Goal: Task Accomplishment & Management: Use online tool/utility

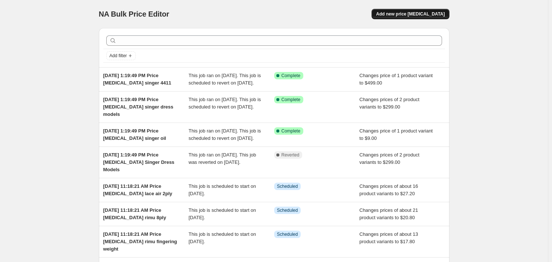
click at [413, 12] on span "Add new price [MEDICAL_DATA]" at bounding box center [410, 14] width 69 height 6
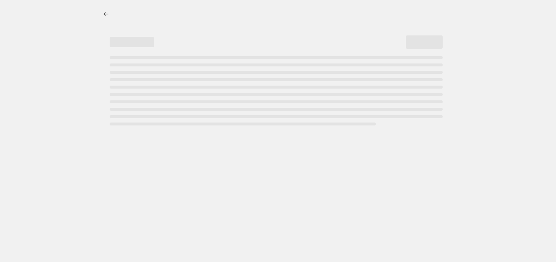
select select "percentage"
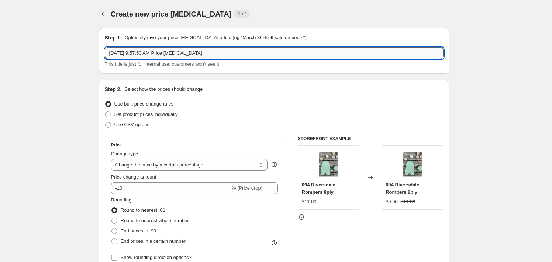
click at [226, 54] on input "[DATE] 9:57:50 AM Price [MEDICAL_DATA]" at bounding box center [274, 53] width 339 height 12
type input "[DATE] 9:57:50 AM Price [MEDICAL_DATA] Singer 2250"
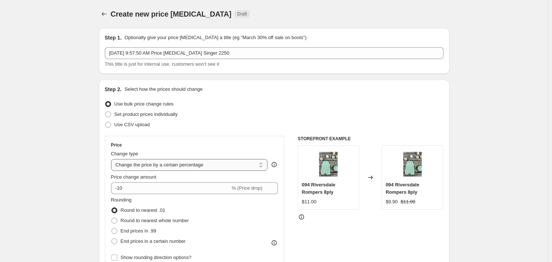
click at [190, 168] on select "Change the price to a certain amount Change the price by a certain amount Chang…" at bounding box center [189, 165] width 157 height 12
select select "to"
click at [113, 159] on select "Change the price to a certain amount Change the price by a certain amount Chang…" at bounding box center [189, 165] width 157 height 12
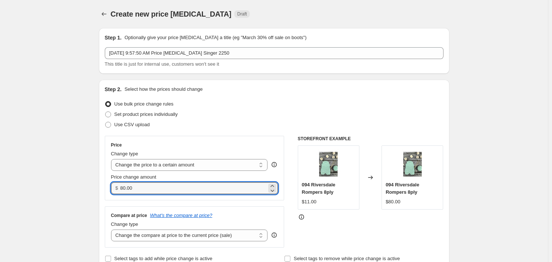
drag, startPoint x: 150, startPoint y: 188, endPoint x: 99, endPoint y: 195, distance: 51.4
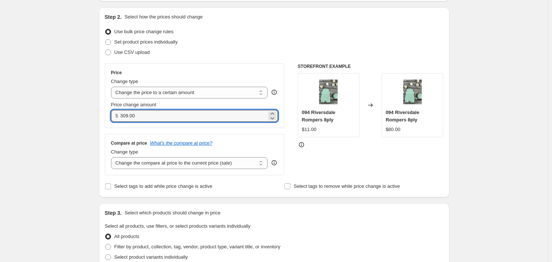
scroll to position [74, 0]
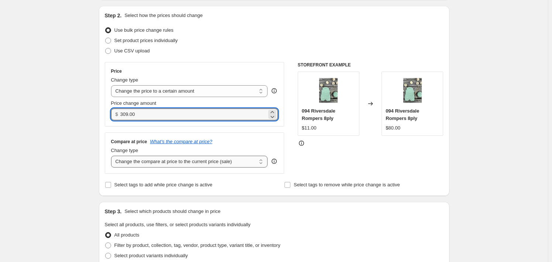
type input "309.00"
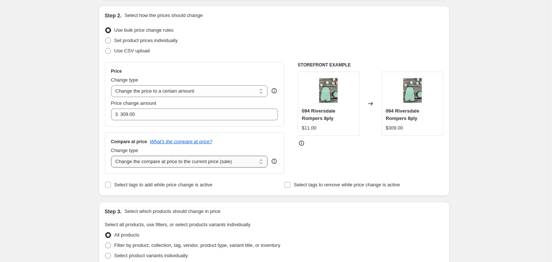
click at [218, 164] on select "Change the compare at price to the current price (sale) Change the compare at p…" at bounding box center [189, 162] width 157 height 12
select select "no_change"
click at [113, 156] on select "Change the compare at price to the current price (sale) Change the compare at p…" at bounding box center [189, 162] width 157 height 12
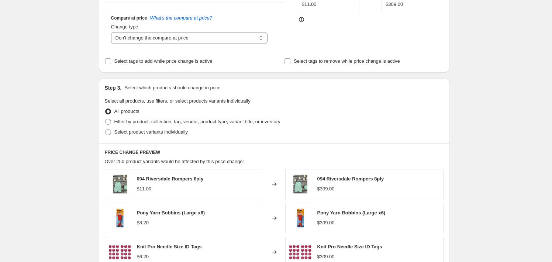
scroll to position [185, 0]
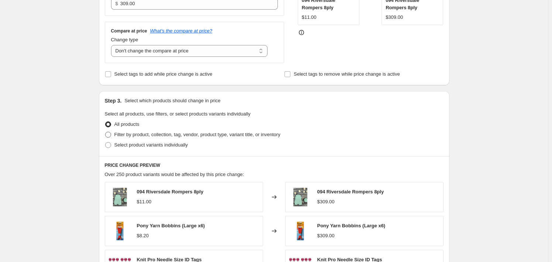
click at [218, 134] on span "Filter by product, collection, tag, vendor, product type, variant title, or inv…" at bounding box center [197, 135] width 166 height 6
click at [106, 132] on input "Filter by product, collection, tag, vendor, product type, variant title, or inv…" at bounding box center [105, 132] width 0 height 0
radio input "true"
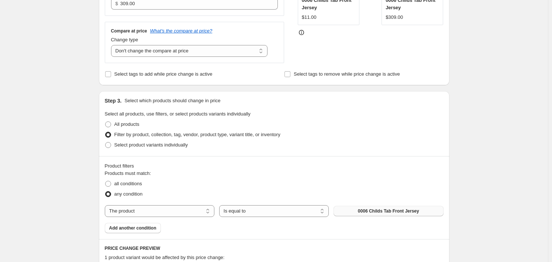
click at [400, 210] on span "0006 Childs Tab Front Jersey" at bounding box center [388, 211] width 61 height 6
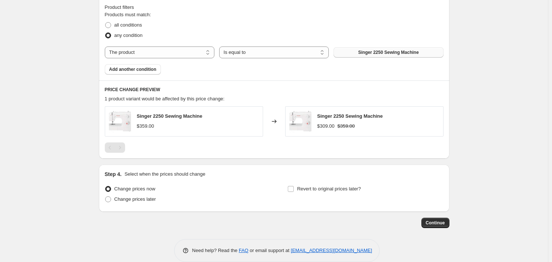
scroll to position [354, 0]
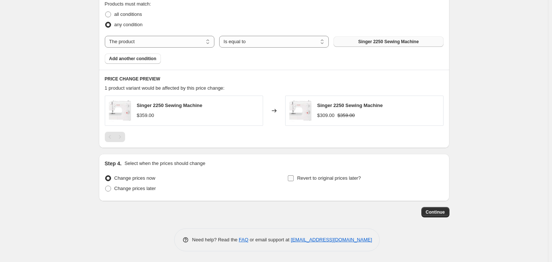
click at [321, 180] on span "Revert to original prices later?" at bounding box center [329, 178] width 64 height 6
click at [294, 180] on input "Revert to original prices later?" at bounding box center [291, 178] width 6 height 6
checkbox input "true"
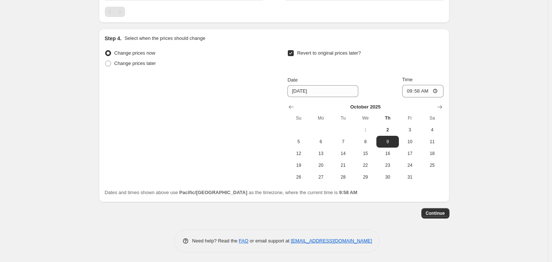
scroll to position [480, 0]
click at [442, 106] on icon "Show next month, November 2025" at bounding box center [439, 106] width 5 height 4
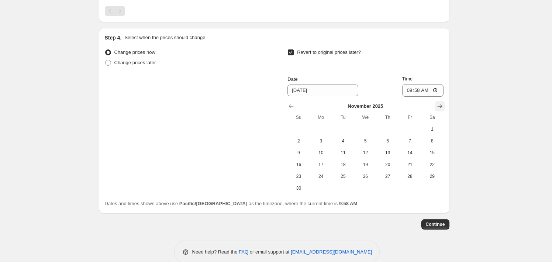
click at [442, 106] on icon "Show next month, December 2025" at bounding box center [439, 106] width 7 height 7
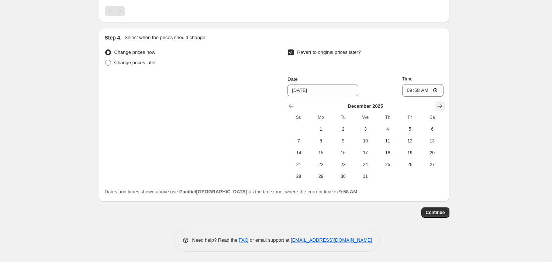
click at [442, 106] on icon "Show next month, January 2026" at bounding box center [439, 106] width 7 height 7
click at [432, 177] on span "31" at bounding box center [432, 176] width 16 height 6
type input "[DATE]"
click at [409, 91] on input "09:58" at bounding box center [422, 90] width 41 height 13
type input "23:59"
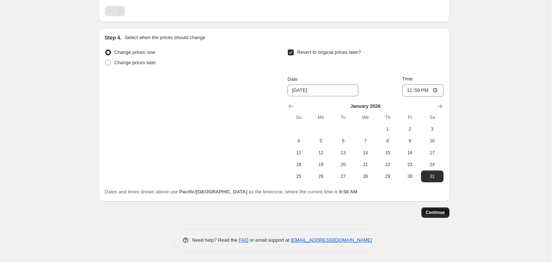
click at [442, 215] on span "Continue" at bounding box center [435, 213] width 19 height 6
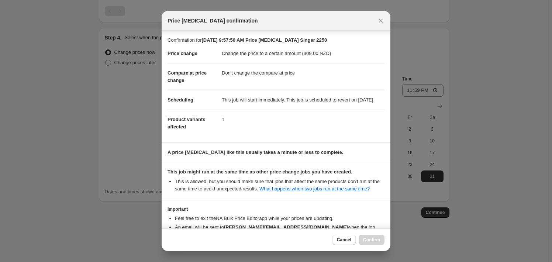
scroll to position [55, 0]
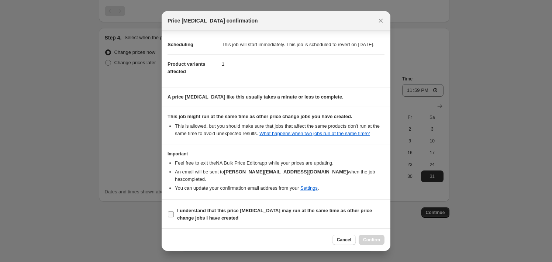
click at [224, 211] on b "I understand that this price [MEDICAL_DATA] may run at the same time as other p…" at bounding box center [274, 214] width 195 height 13
click at [174, 211] on input "I understand that this price [MEDICAL_DATA] may run at the same time as other p…" at bounding box center [171, 214] width 6 height 6
checkbox input "true"
click at [376, 240] on span "Confirm" at bounding box center [371, 240] width 17 height 6
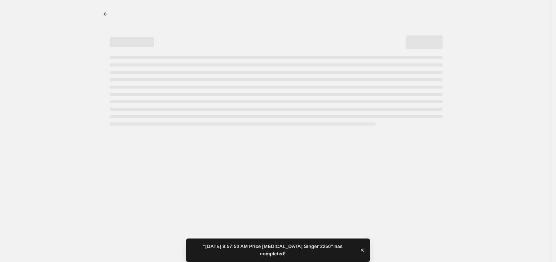
select select "no_change"
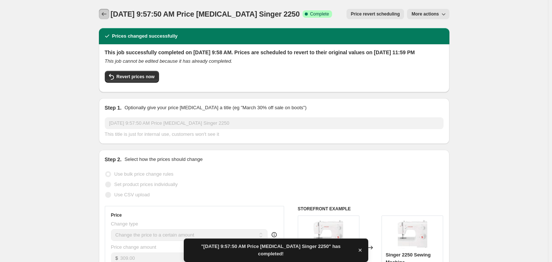
click at [108, 14] on icon "Price change jobs" at bounding box center [103, 13] width 7 height 7
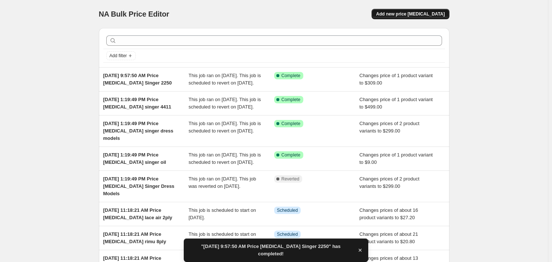
click at [427, 15] on span "Add new price [MEDICAL_DATA]" at bounding box center [410, 14] width 69 height 6
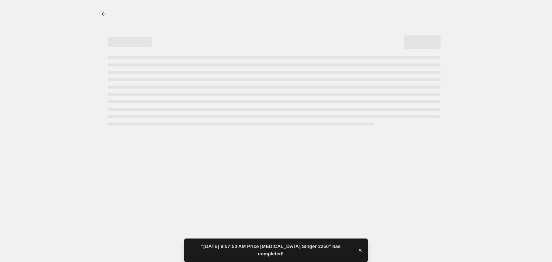
select select "percentage"
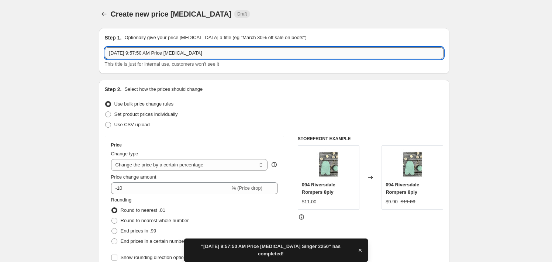
click at [210, 55] on input "[DATE] 9:57:50 AM Price [MEDICAL_DATA]" at bounding box center [274, 53] width 339 height 12
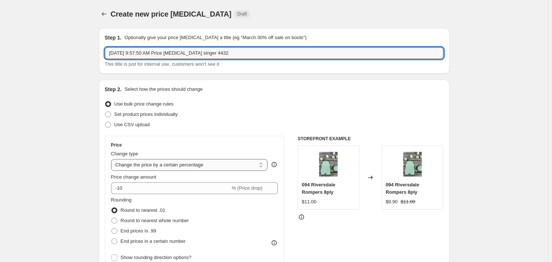
type input "[DATE] 9:57:50 AM Price [MEDICAL_DATA] singer 4432"
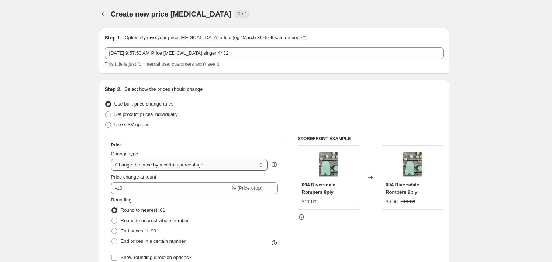
click at [218, 159] on select "Change the price to a certain amount Change the price by a certain amount Chang…" at bounding box center [189, 165] width 157 height 12
select select "to"
click at [113, 159] on select "Change the price to a certain amount Change the price by a certain amount Chang…" at bounding box center [189, 165] width 157 height 12
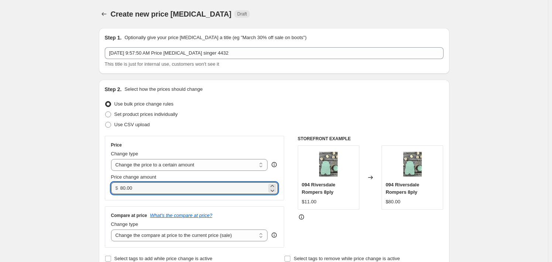
drag, startPoint x: 144, startPoint y: 187, endPoint x: 119, endPoint y: 186, distance: 25.1
click at [119, 186] on div "$ 80.00" at bounding box center [194, 188] width 167 height 12
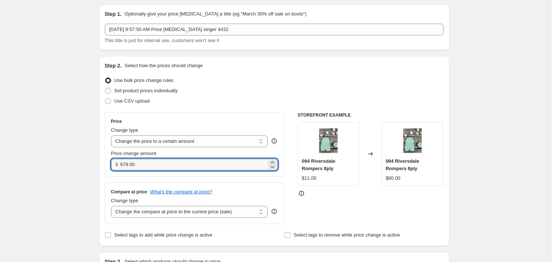
scroll to position [37, 0]
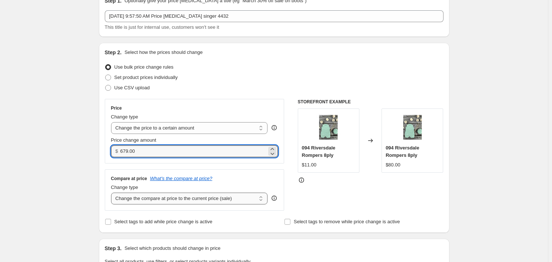
type input "679.00"
click at [224, 199] on select "Change the compare at price to the current price (sale) Change the compare at p…" at bounding box center [189, 199] width 157 height 12
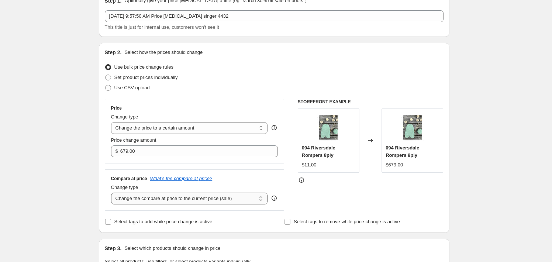
select select "no_change"
click at [113, 193] on select "Change the compare at price to the current price (sale) Change the compare at p…" at bounding box center [189, 199] width 157 height 12
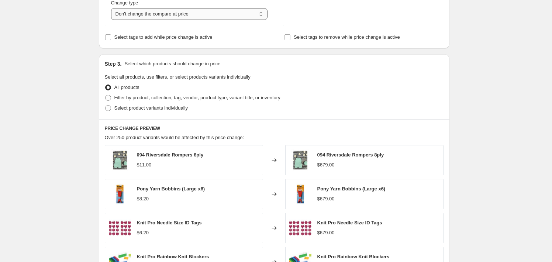
scroll to position [258, 0]
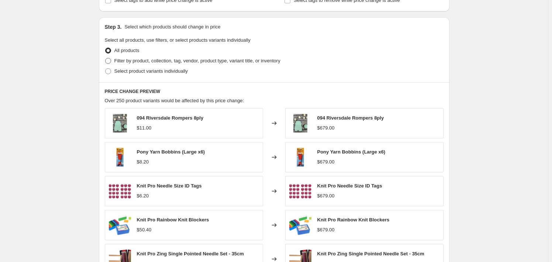
click at [209, 65] on span "Filter by product, collection, tag, vendor, product type, variant title, or inv…" at bounding box center [197, 60] width 166 height 7
click at [106, 58] on input "Filter by product, collection, tag, vendor, product type, variant title, or inv…" at bounding box center [105, 58] width 0 height 0
radio input "true"
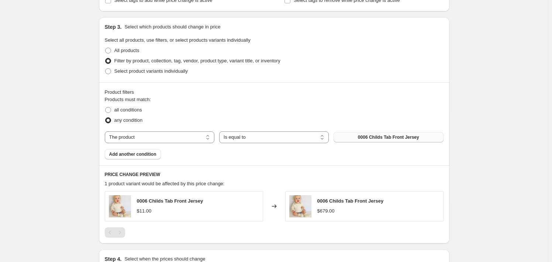
click at [395, 137] on span "0006 Childs Tab Front Jersey" at bounding box center [388, 137] width 61 height 6
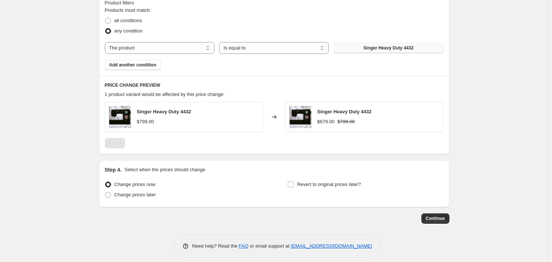
scroll to position [354, 0]
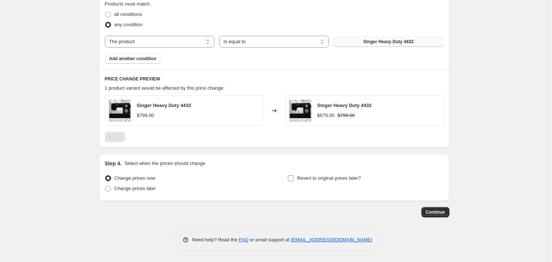
click at [317, 178] on span "Revert to original prices later?" at bounding box center [329, 178] width 64 height 6
click at [294, 178] on input "Revert to original prices later?" at bounding box center [291, 178] width 6 height 6
checkbox input "true"
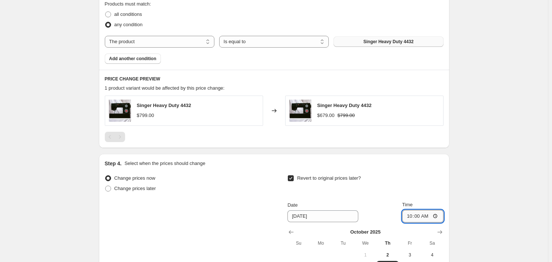
click at [412, 217] on input "10:00" at bounding box center [422, 216] width 41 height 13
type input "23:59"
click at [440, 231] on icon "Show next month, November 2025" at bounding box center [439, 232] width 5 height 4
click at [440, 231] on icon "Show next month, December 2025" at bounding box center [439, 232] width 5 height 4
click at [440, 231] on icon "Show next month, January 2026" at bounding box center [439, 232] width 5 height 4
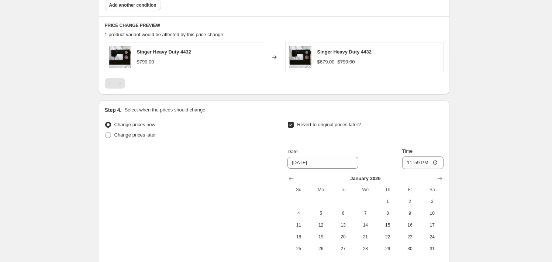
scroll to position [480, 0]
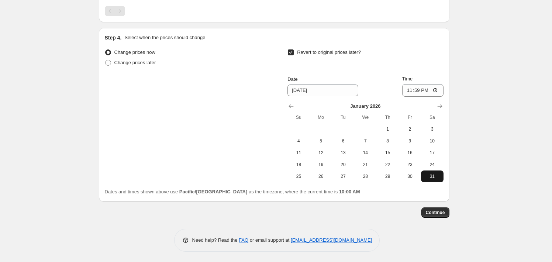
click at [434, 173] on span "31" at bounding box center [432, 176] width 16 height 6
type input "[DATE]"
click at [437, 217] on button "Continue" at bounding box center [435, 212] width 28 height 10
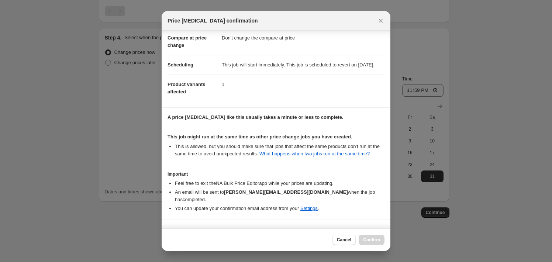
scroll to position [55, 0]
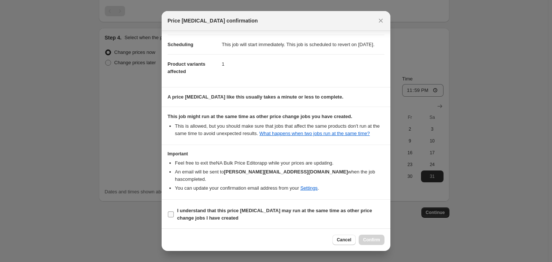
click at [333, 208] on b "I understand that this price [MEDICAL_DATA] may run at the same time as other p…" at bounding box center [274, 214] width 195 height 13
click at [174, 211] on input "I understand that this price [MEDICAL_DATA] may run at the same time as other p…" at bounding box center [171, 214] width 6 height 6
checkbox input "true"
click at [371, 241] on span "Confirm" at bounding box center [371, 240] width 17 height 6
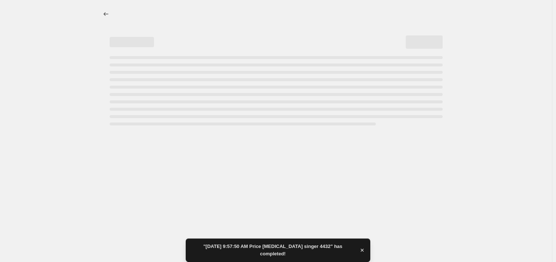
select select "no_change"
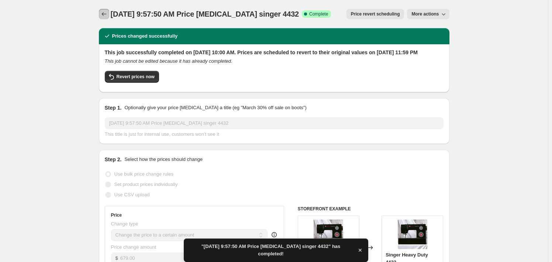
click at [101, 13] on button "Price change jobs" at bounding box center [104, 14] width 10 height 10
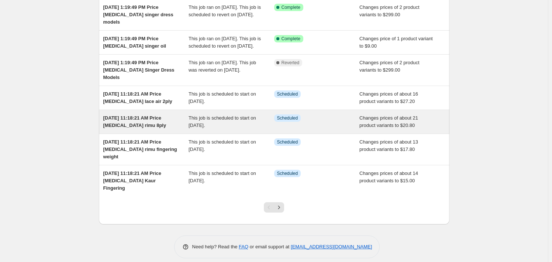
scroll to position [169, 0]
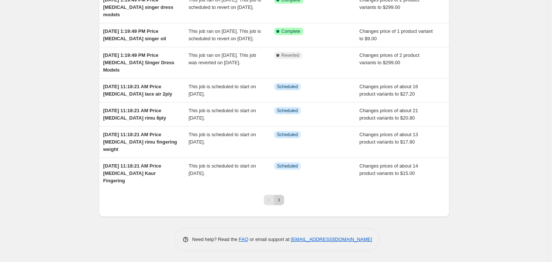
click at [280, 199] on icon "Next" at bounding box center [278, 199] width 7 height 7
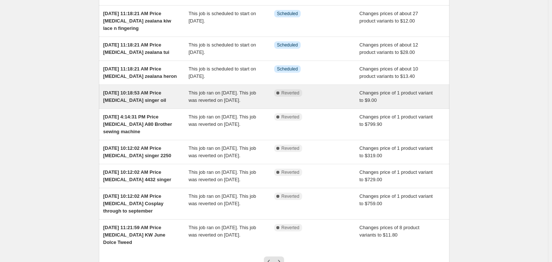
scroll to position [111, 0]
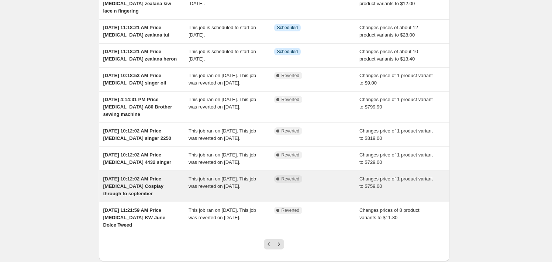
click at [152, 196] on span "[DATE] 10:12:02 AM Price [MEDICAL_DATA] Cosplay through to september" at bounding box center [133, 186] width 60 height 20
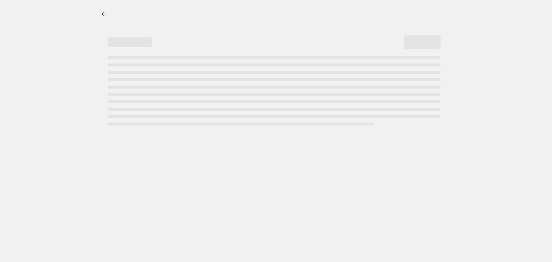
select select "no_change"
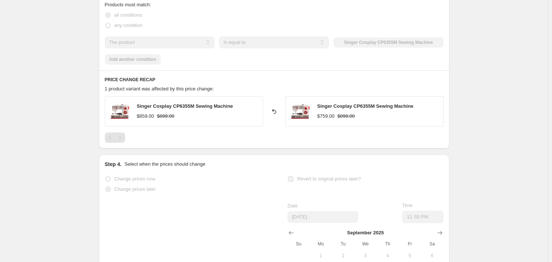
scroll to position [513, 0]
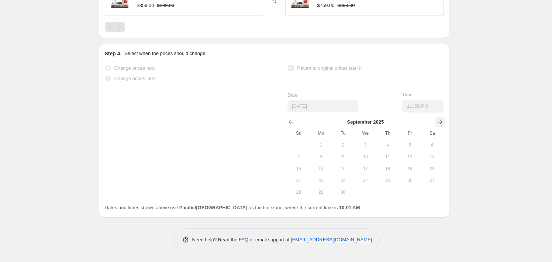
click at [443, 120] on icon "Show next month, October 2025" at bounding box center [439, 121] width 7 height 7
click at [445, 121] on button "Show next month, November 2025" at bounding box center [440, 122] width 10 height 10
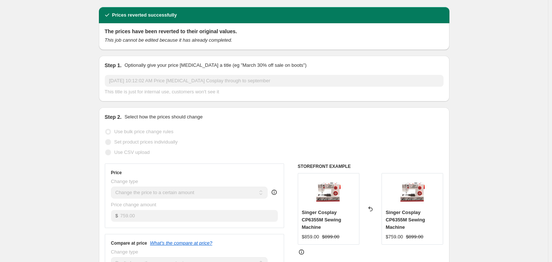
scroll to position [0, 0]
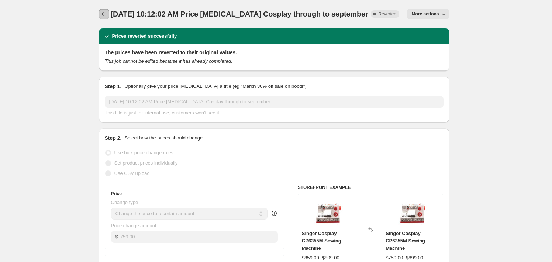
click at [105, 16] on icon "Price change jobs" at bounding box center [103, 13] width 7 height 7
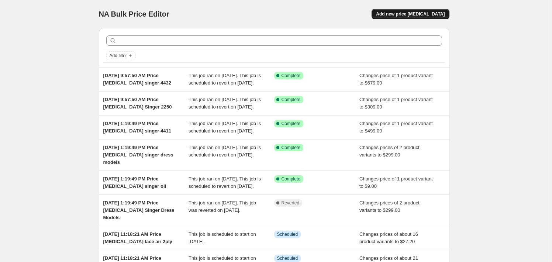
click at [417, 14] on span "Add new price [MEDICAL_DATA]" at bounding box center [410, 14] width 69 height 6
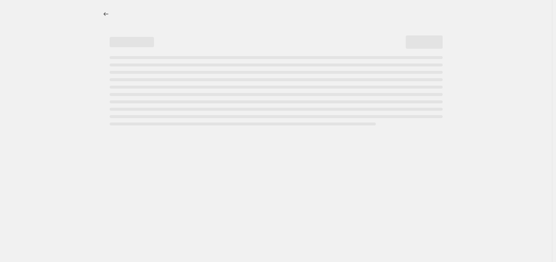
select select "percentage"
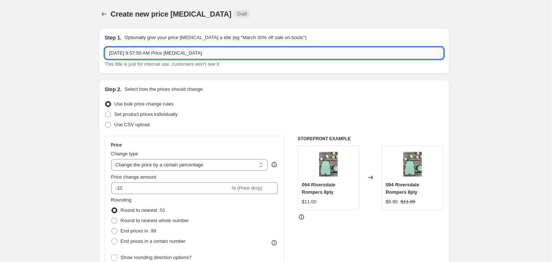
click at [234, 55] on input "[DATE] 9:57:50 AM Price [MEDICAL_DATA]" at bounding box center [274, 53] width 339 height 12
type input "[DATE] 9:57:50 AM Price [MEDICAL_DATA] cosplay"
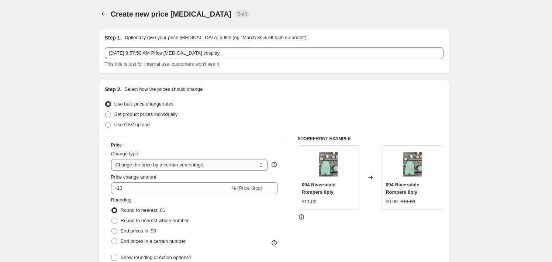
click at [199, 167] on select "Change the price to a certain amount Change the price by a certain amount Chang…" at bounding box center [189, 165] width 157 height 12
select select "to"
click at [113, 159] on select "Change the price to a certain amount Change the price by a certain amount Chang…" at bounding box center [189, 165] width 157 height 12
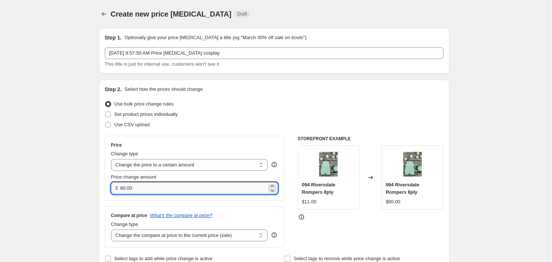
drag, startPoint x: 158, startPoint y: 189, endPoint x: 123, endPoint y: 189, distance: 35.4
click at [123, 189] on input "80.00" at bounding box center [193, 188] width 147 height 12
type input "729.00"
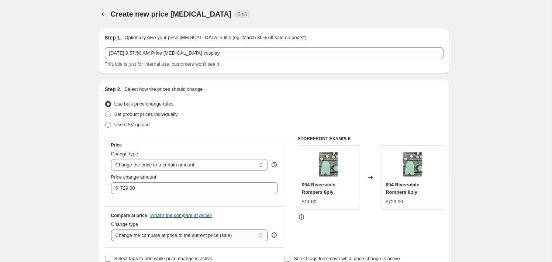
click at [191, 238] on select "Change the compare at price to the current price (sale) Change the compare at p…" at bounding box center [189, 236] width 157 height 12
select select "no_change"
click at [113, 230] on select "Change the compare at price to the current price (sale) Change the compare at p…" at bounding box center [189, 236] width 157 height 12
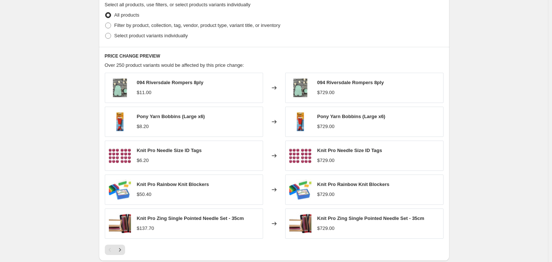
scroll to position [295, 0]
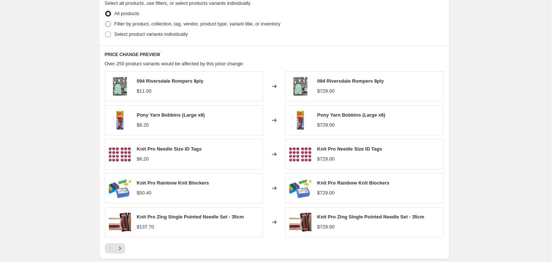
click at [240, 25] on span "Filter by product, collection, tag, vendor, product type, variant title, or inv…" at bounding box center [197, 24] width 166 height 6
click at [106, 21] on input "Filter by product, collection, tag, vendor, product type, variant title, or inv…" at bounding box center [105, 21] width 0 height 0
radio input "true"
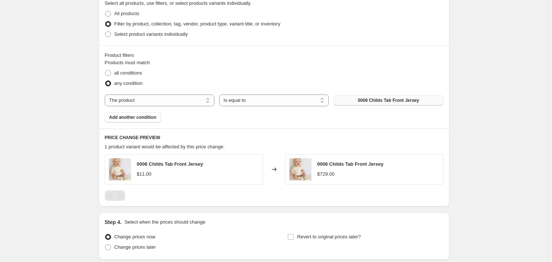
click at [379, 104] on button "0006 Childs Tab Front Jersey" at bounding box center [389, 100] width 110 height 10
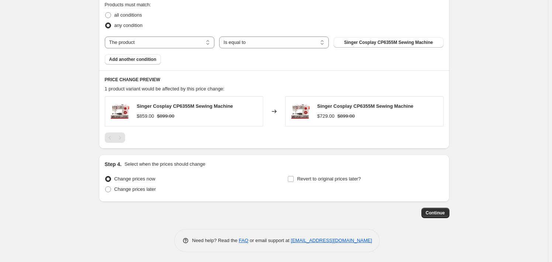
scroll to position [354, 0]
click at [318, 179] on span "Revert to original prices later?" at bounding box center [329, 178] width 64 height 6
click at [294, 179] on input "Revert to original prices later?" at bounding box center [291, 178] width 6 height 6
checkbox input "true"
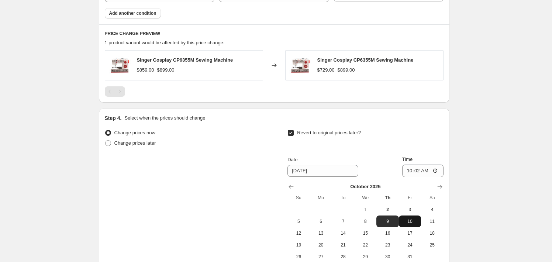
scroll to position [428, 0]
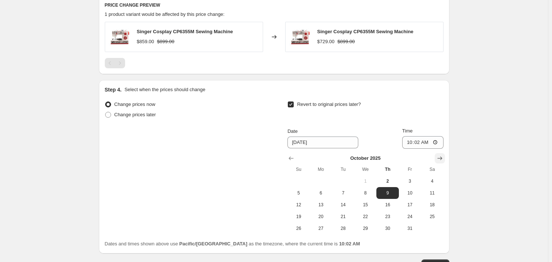
click at [438, 157] on icon "Show next month, November 2025" at bounding box center [439, 158] width 7 height 7
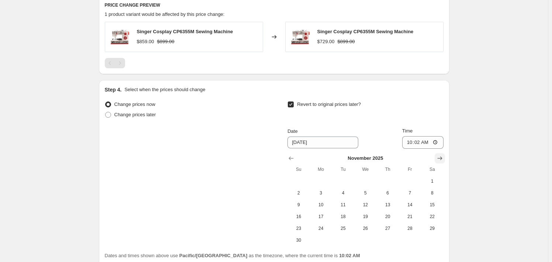
click at [438, 157] on icon "Show next month, December 2025" at bounding box center [439, 158] width 7 height 7
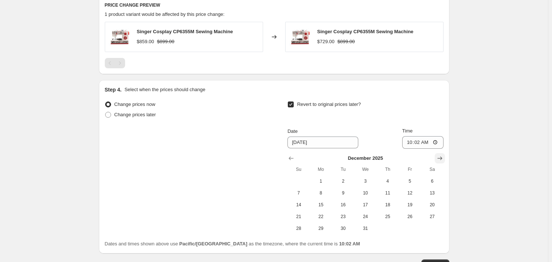
click at [438, 157] on icon "Show next month, January 2026" at bounding box center [439, 158] width 7 height 7
click at [432, 228] on span "31" at bounding box center [432, 228] width 16 height 6
type input "[DATE]"
click at [408, 144] on input "10:02" at bounding box center [422, 142] width 41 height 13
type input "23:59"
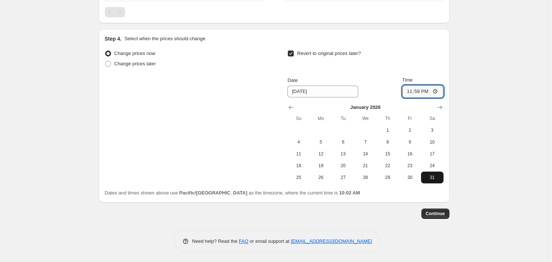
scroll to position [480, 0]
click at [435, 210] on span "Continue" at bounding box center [435, 213] width 19 height 6
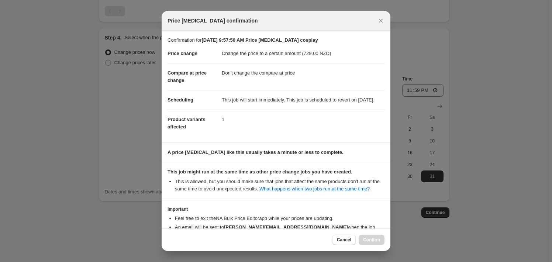
scroll to position [55, 0]
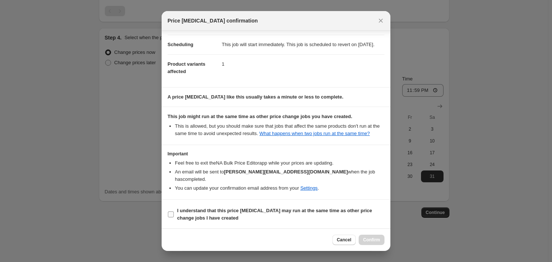
click at [280, 216] on span "I understand that this price [MEDICAL_DATA] may run at the same time as other p…" at bounding box center [280, 214] width 207 height 15
click at [174, 216] on input "I understand that this price [MEDICAL_DATA] may run at the same time as other p…" at bounding box center [171, 214] width 6 height 6
checkbox input "true"
click at [382, 240] on button "Confirm" at bounding box center [372, 240] width 26 height 10
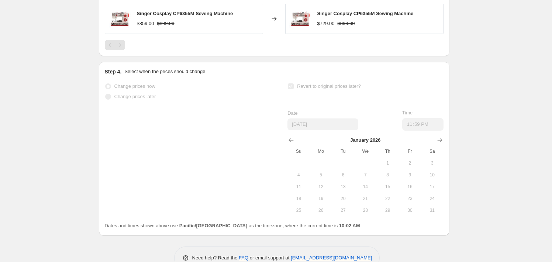
select select "no_change"
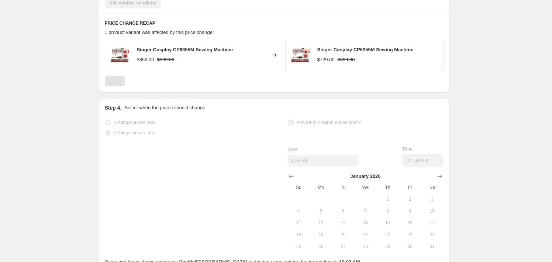
scroll to position [0, 0]
